Goal: Task Accomplishment & Management: Manage account settings

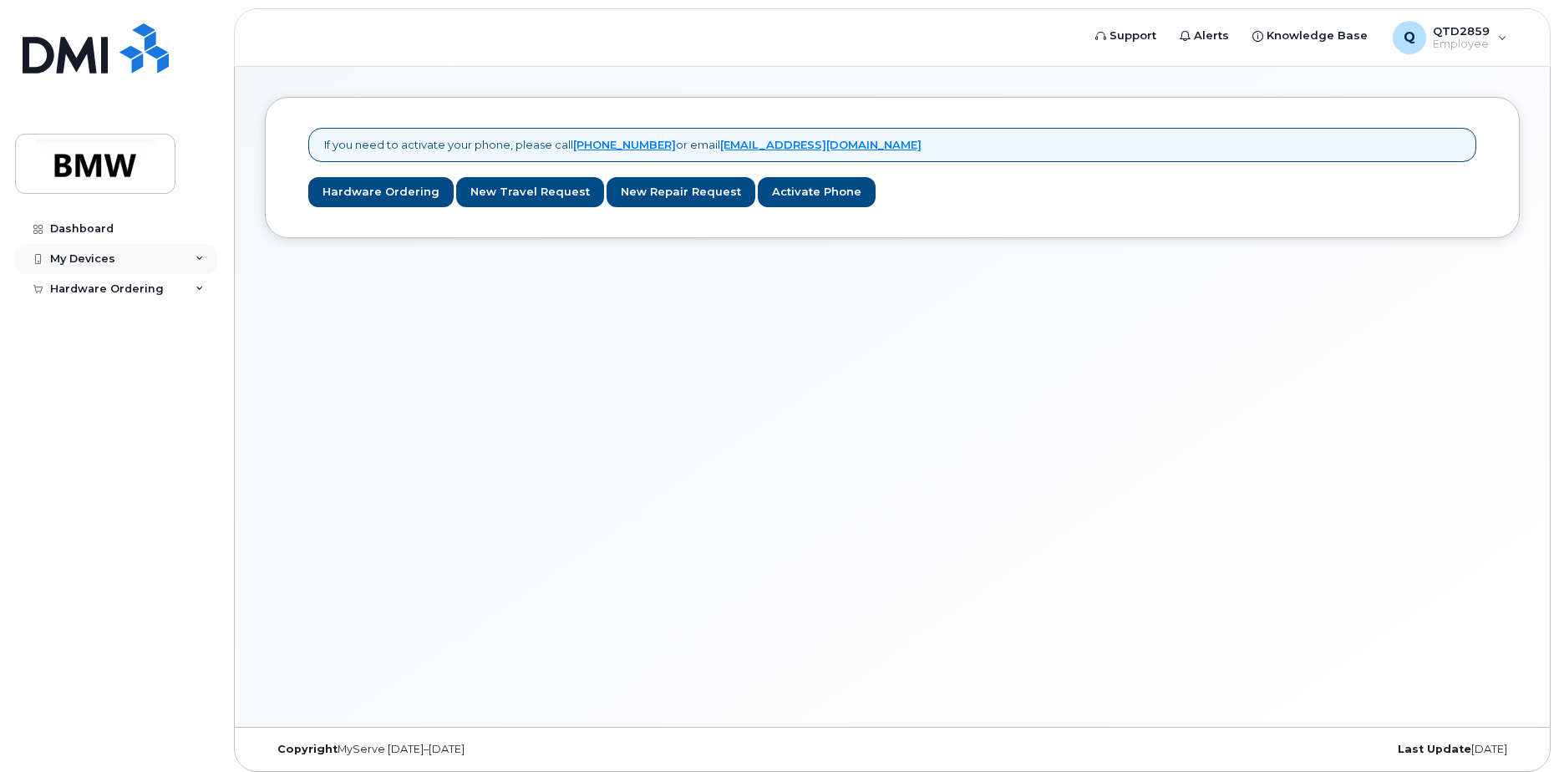
click at [76, 256] on div "My Devices" at bounding box center [82, 258] width 65 height 13
click at [95, 286] on div "Add Device" at bounding box center [91, 289] width 66 height 15
